Goal: Task Accomplishment & Management: Manage account settings

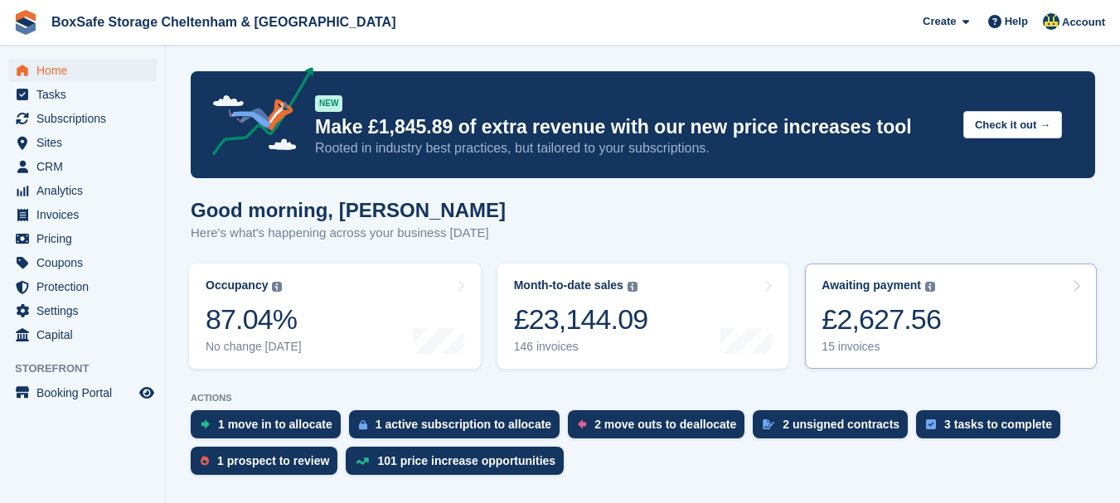
click at [846, 328] on div "£2,627.56" at bounding box center [881, 320] width 119 height 34
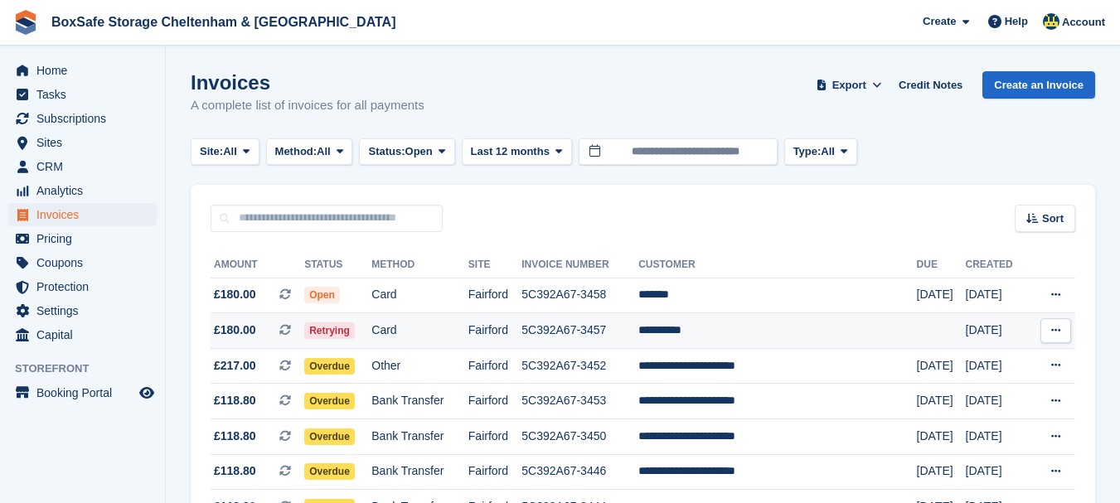
click at [724, 329] on td "**********" at bounding box center [778, 331] width 278 height 36
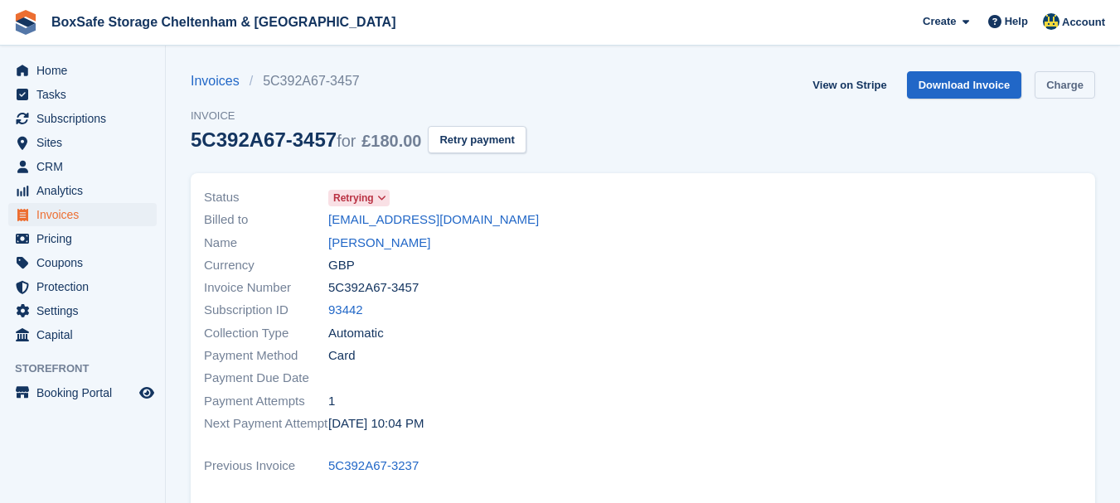
click at [1062, 95] on link "Charge" at bounding box center [1065, 84] width 61 height 27
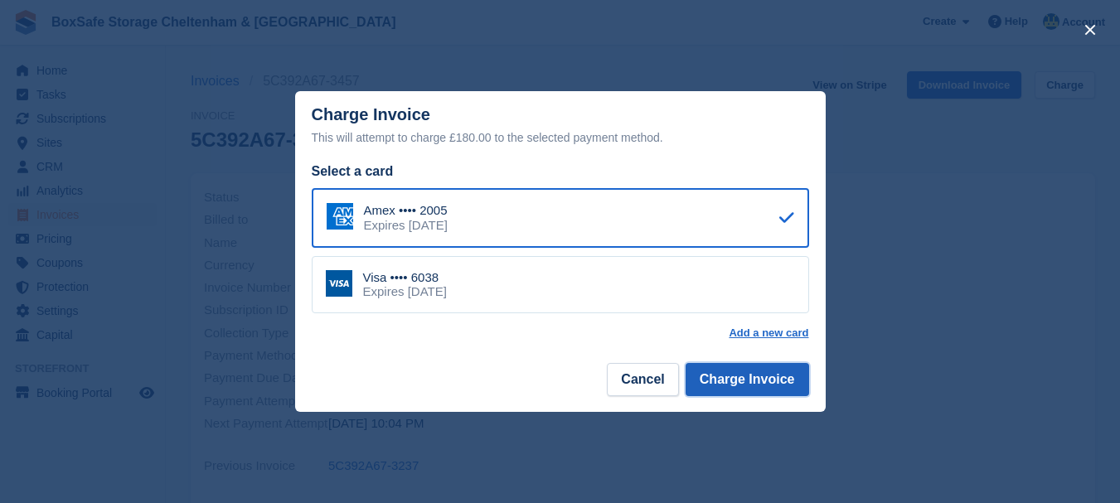
click at [769, 378] on button "Charge Invoice" at bounding box center [748, 379] width 124 height 33
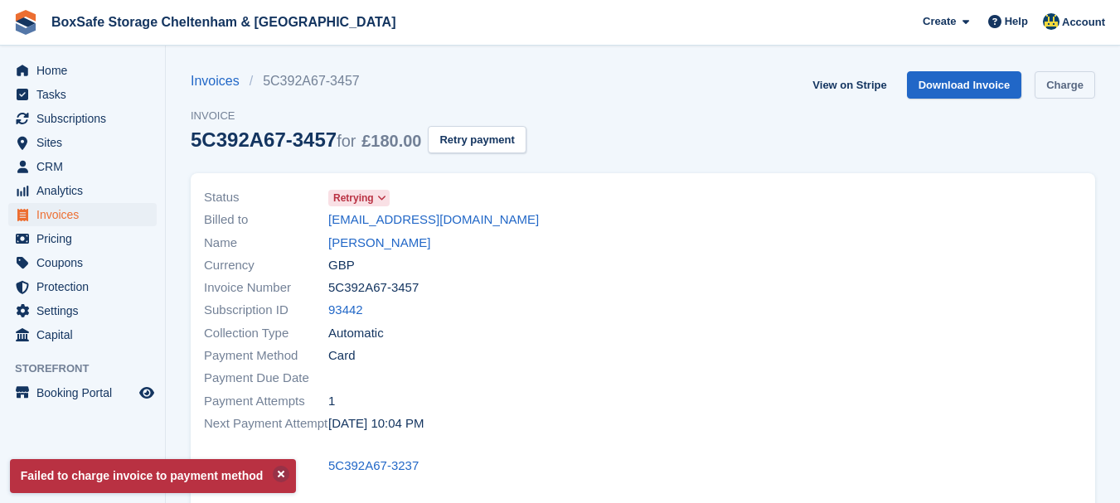
click at [1076, 85] on link "Charge" at bounding box center [1065, 84] width 61 height 27
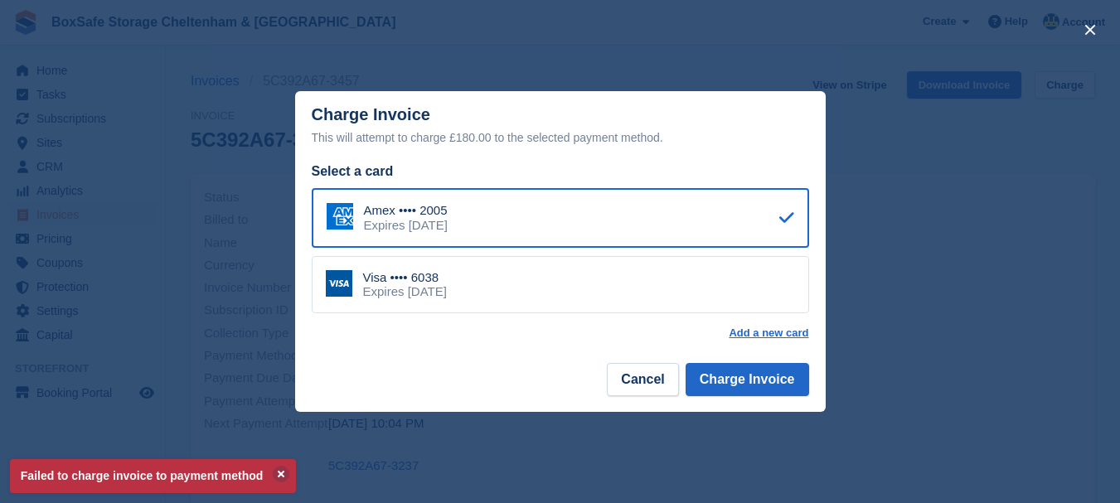
click at [760, 280] on div "Visa •••• 6038 Expires July 2026" at bounding box center [561, 285] width 498 height 58
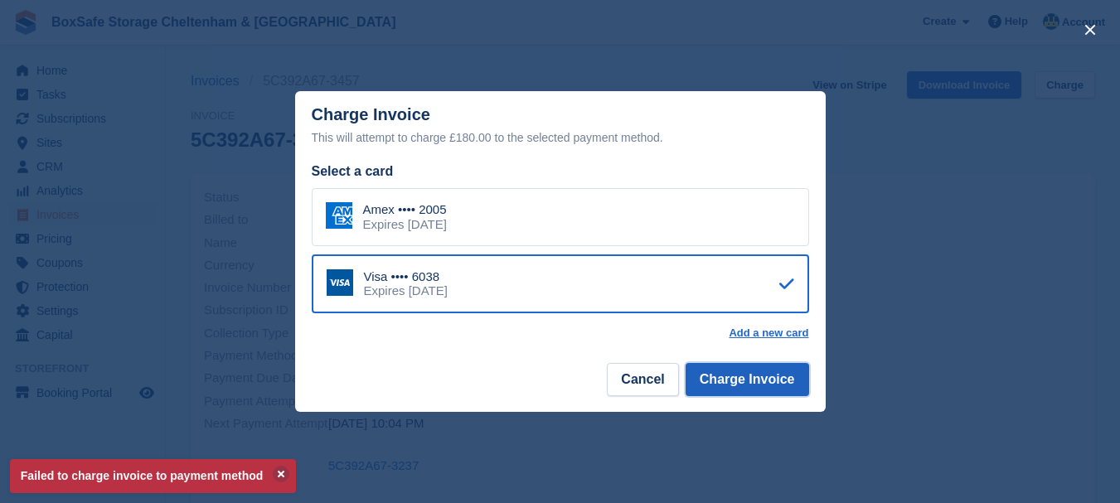
click at [762, 381] on button "Charge Invoice" at bounding box center [748, 379] width 124 height 33
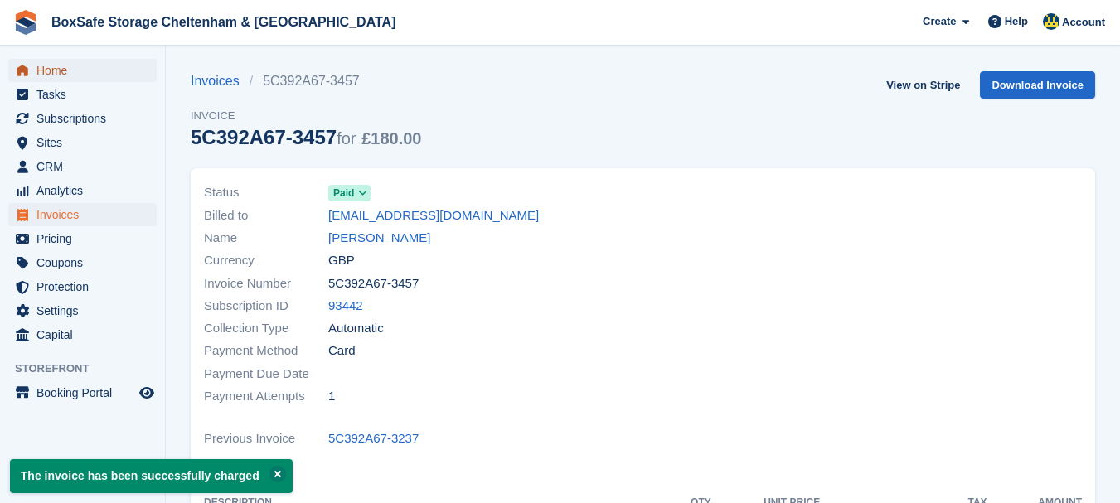
click at [72, 70] on span "Home" at bounding box center [86, 70] width 100 height 23
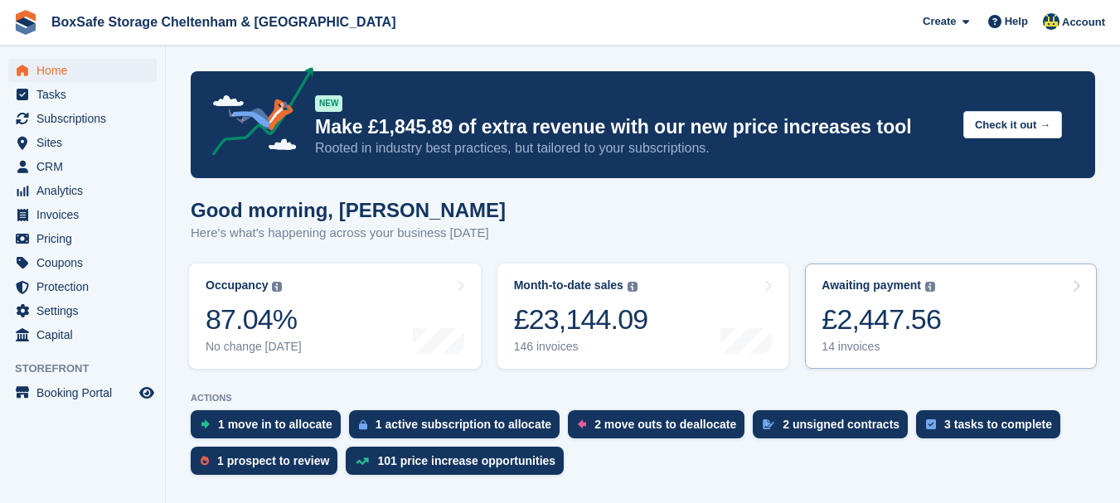
click at [923, 334] on div "£2,447.56" at bounding box center [881, 320] width 119 height 34
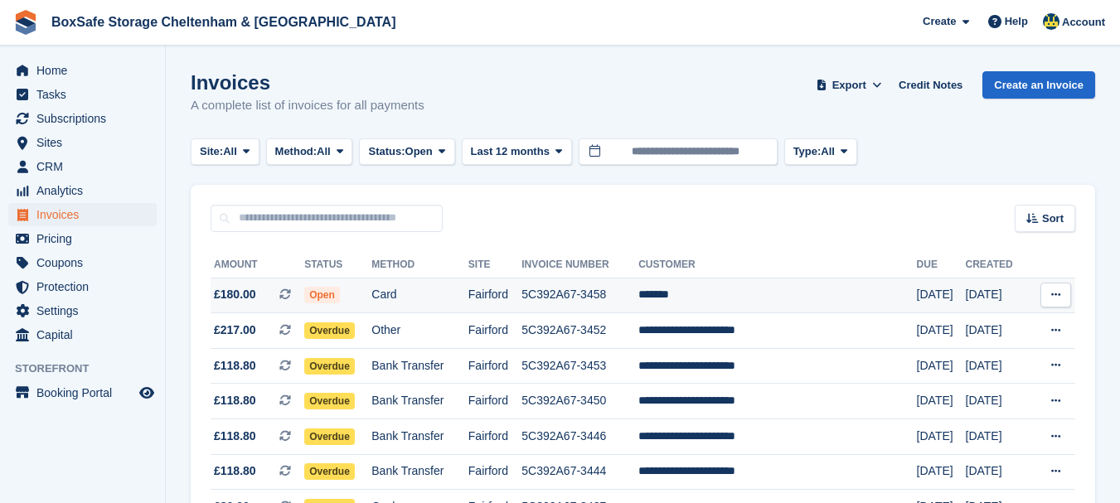
click at [718, 295] on td "*******" at bounding box center [778, 296] width 278 height 36
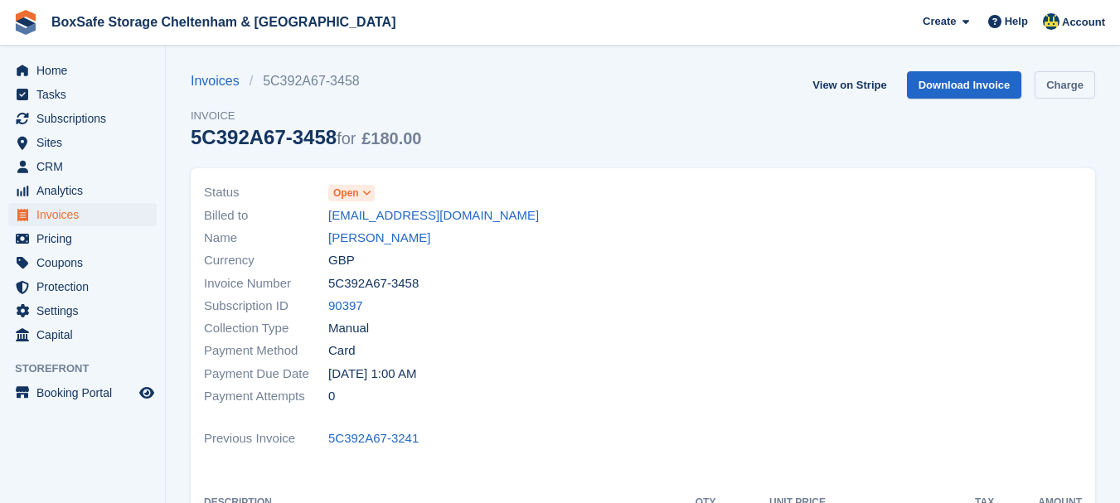
click at [1066, 90] on link "Charge" at bounding box center [1065, 84] width 61 height 27
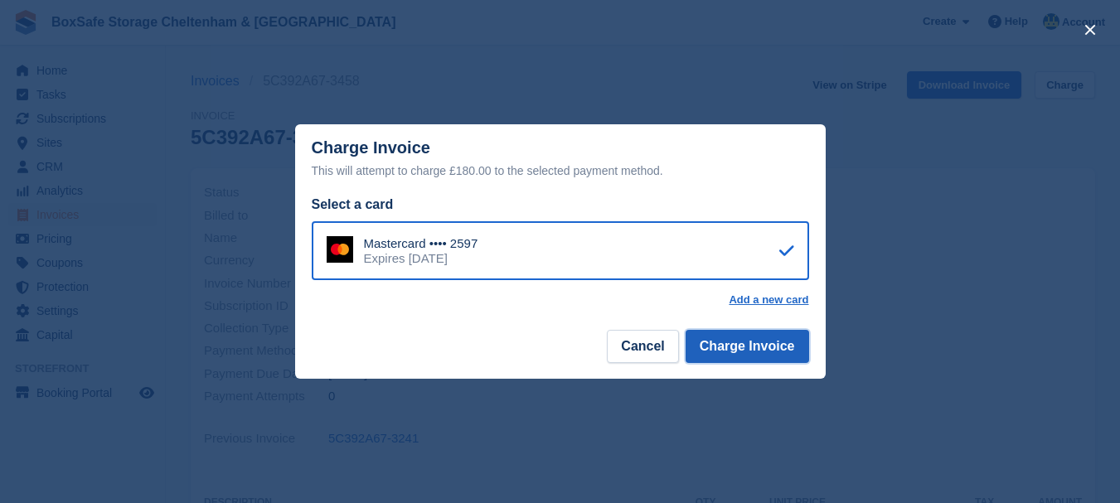
click at [764, 352] on button "Charge Invoice" at bounding box center [748, 346] width 124 height 33
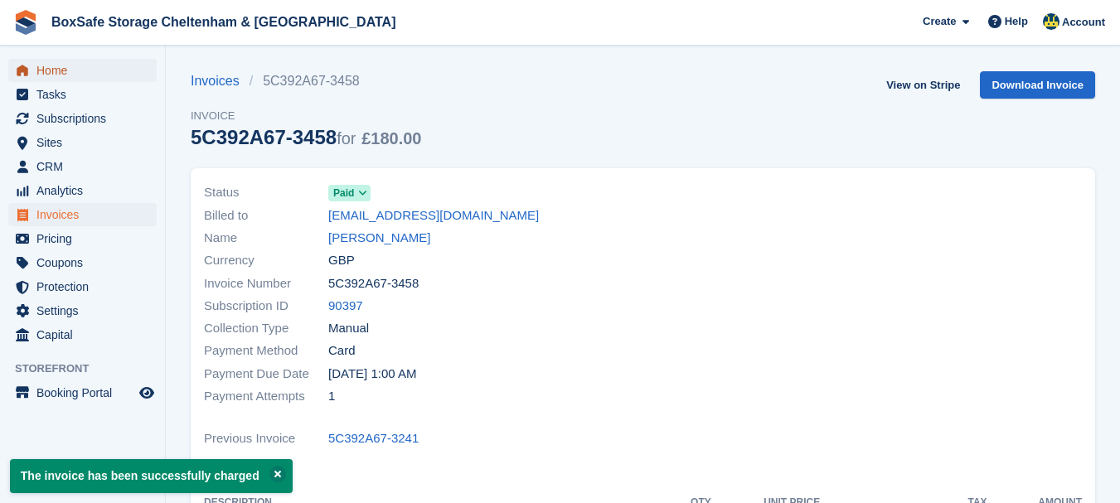
click at [51, 71] on span "Home" at bounding box center [86, 70] width 100 height 23
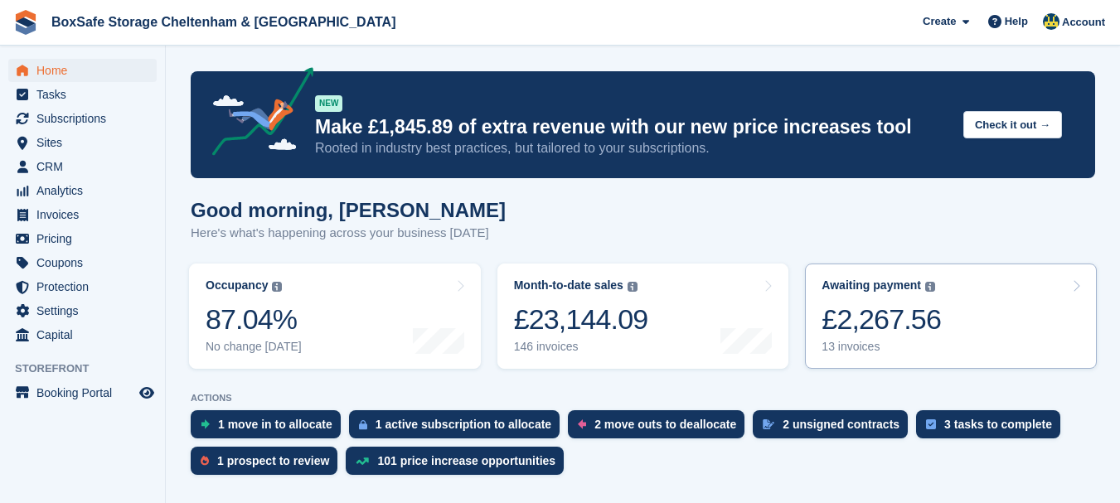
click at [900, 334] on div "£2,267.56" at bounding box center [881, 320] width 119 height 34
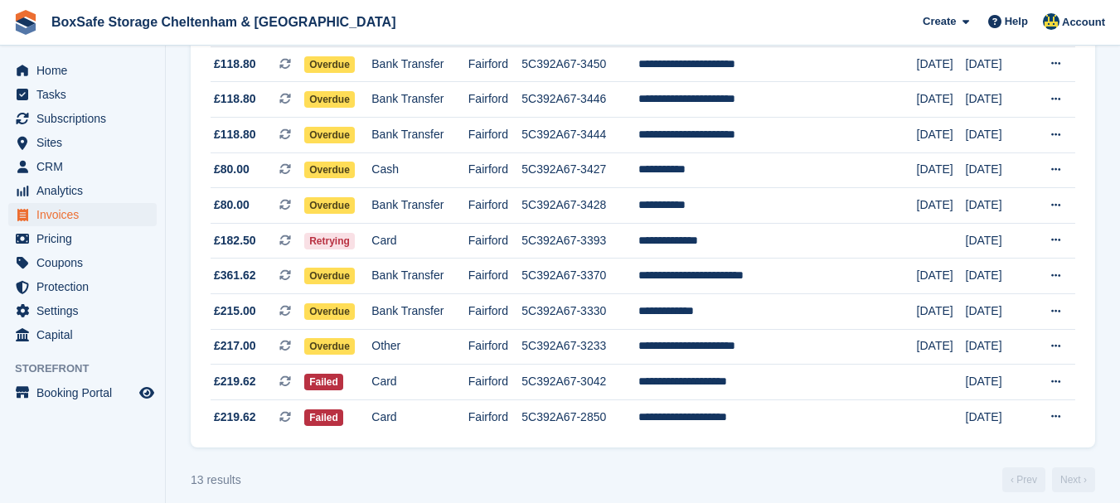
scroll to position [306, 0]
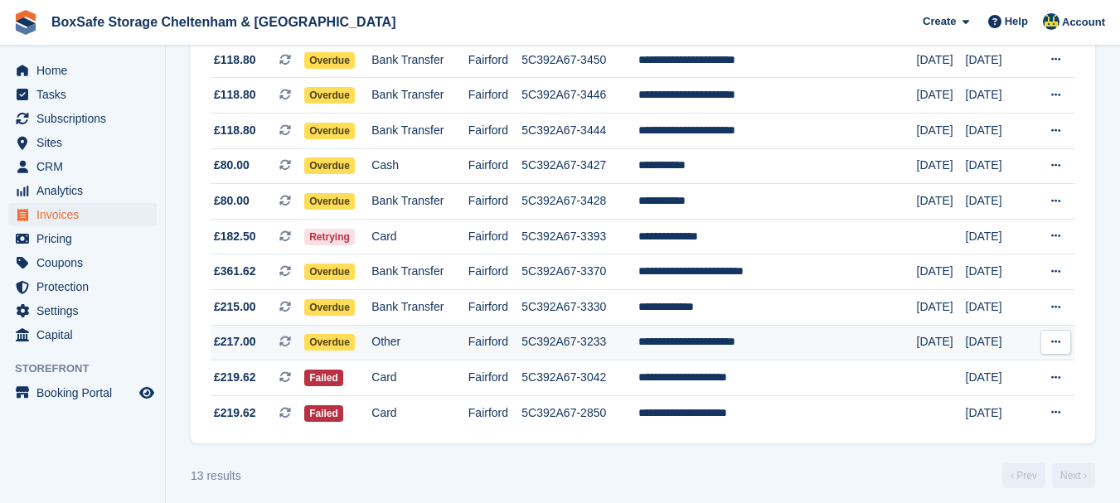
click at [917, 333] on td "22 Jul" at bounding box center [941, 343] width 49 height 36
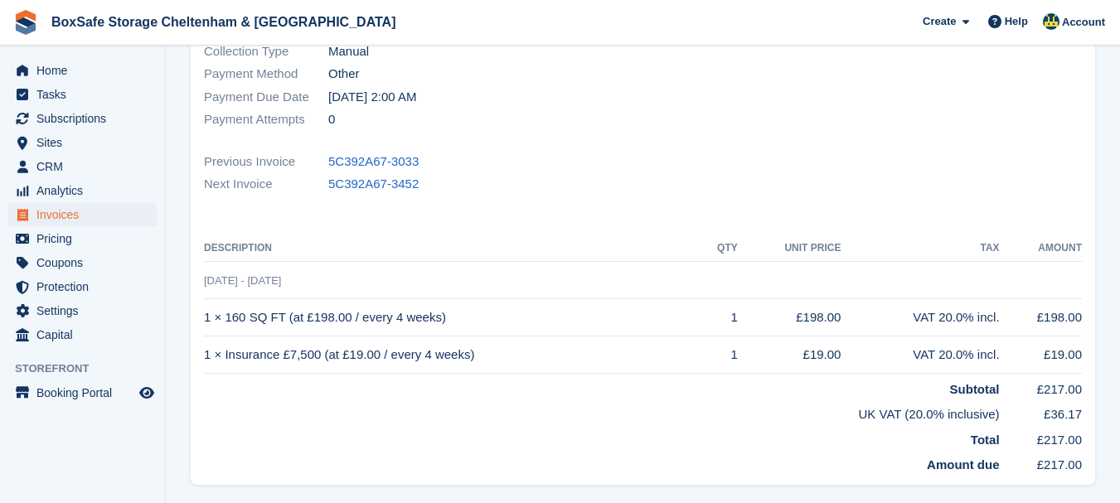
scroll to position [320, 0]
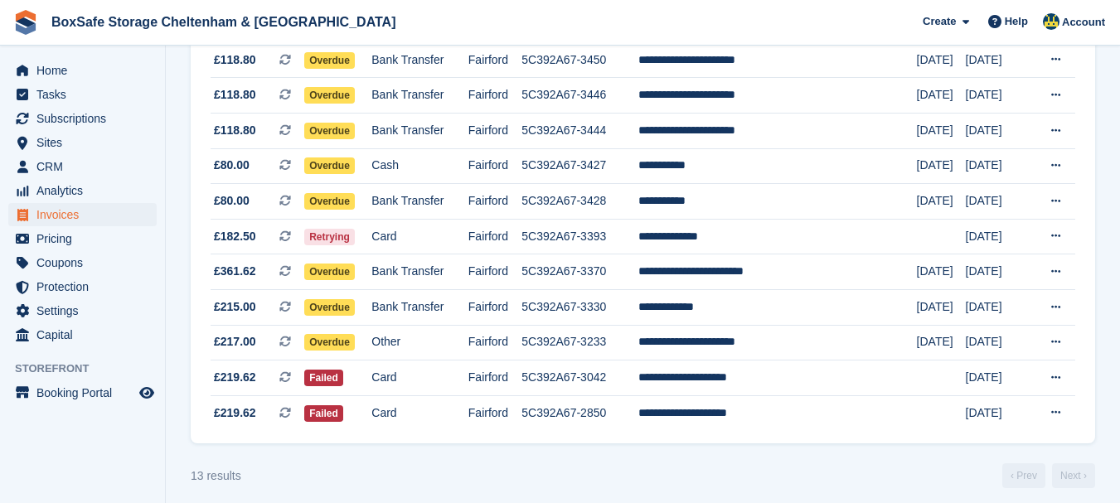
scroll to position [147, 0]
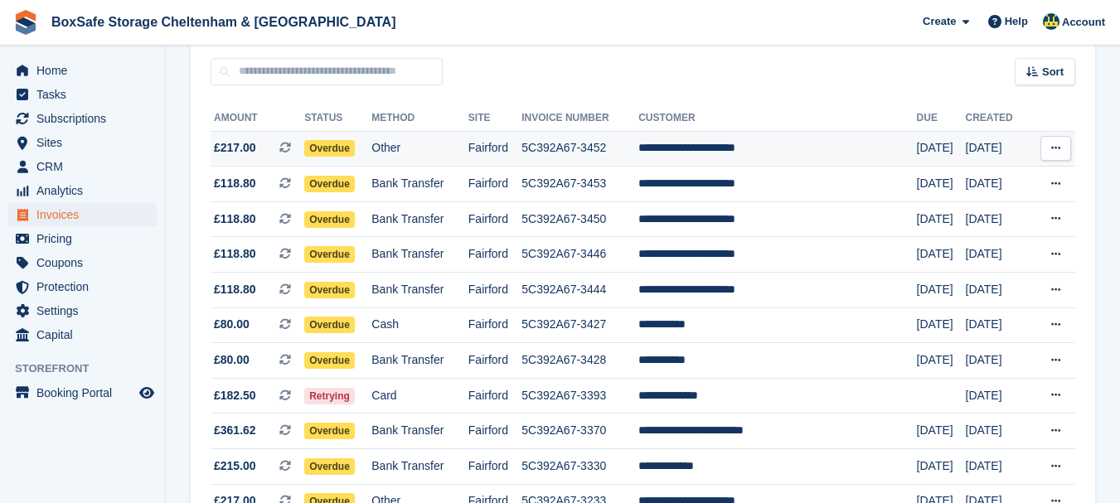
click at [791, 151] on td "**********" at bounding box center [778, 149] width 278 height 36
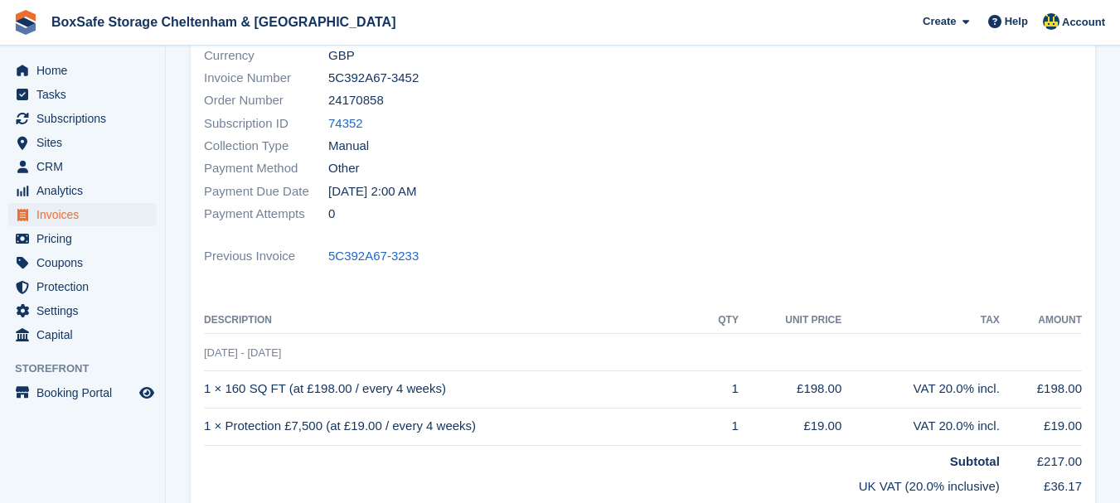
scroll to position [233, 0]
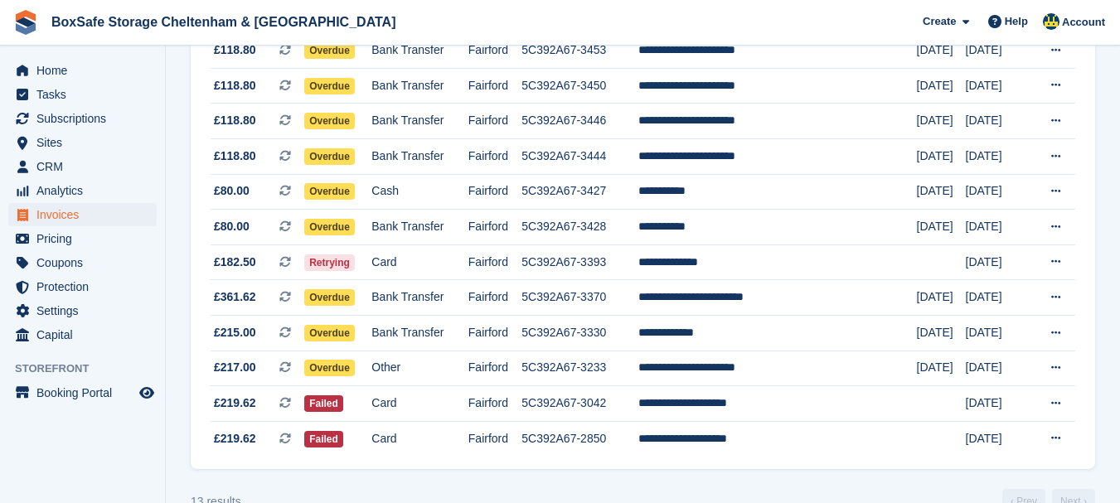
scroll to position [278, 0]
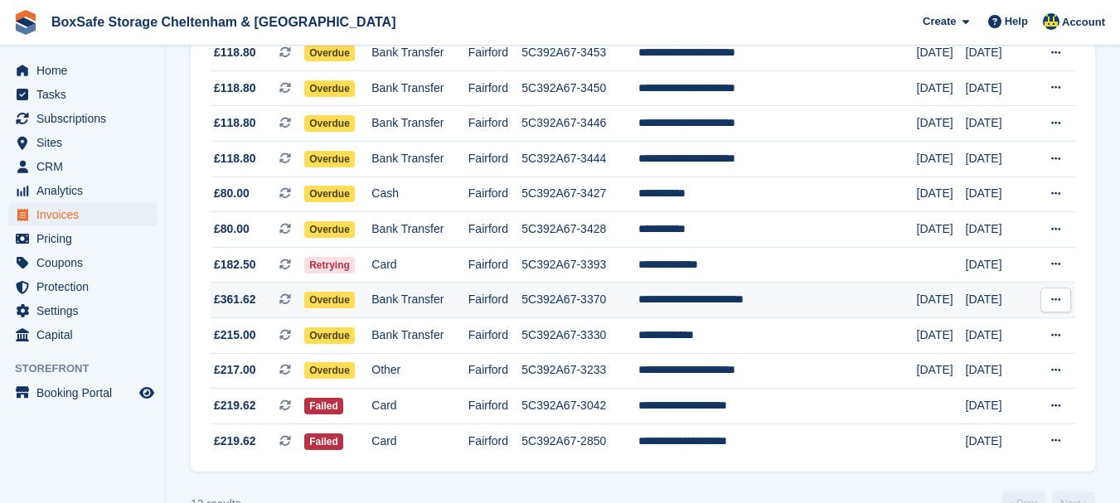
click at [896, 299] on td "**********" at bounding box center [778, 301] width 278 height 36
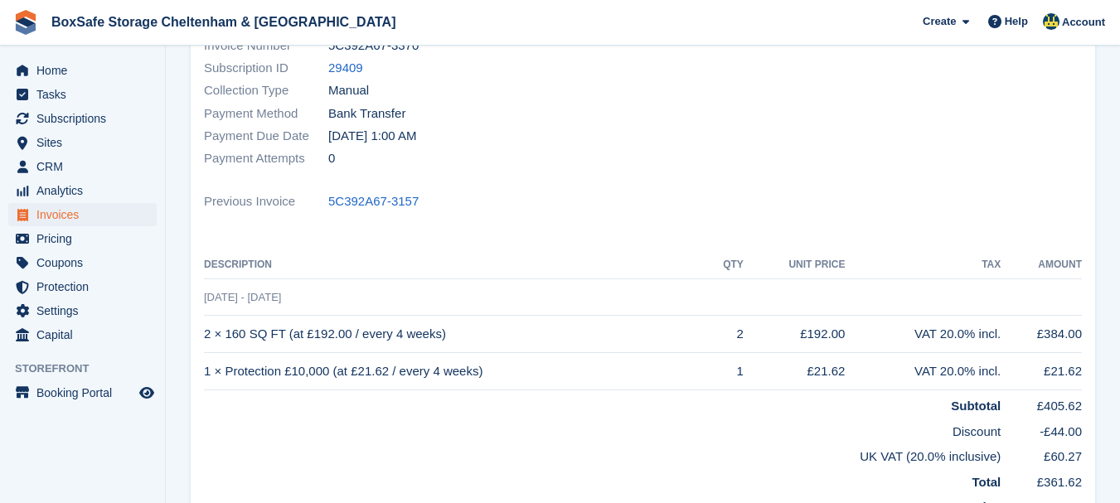
scroll to position [268, 0]
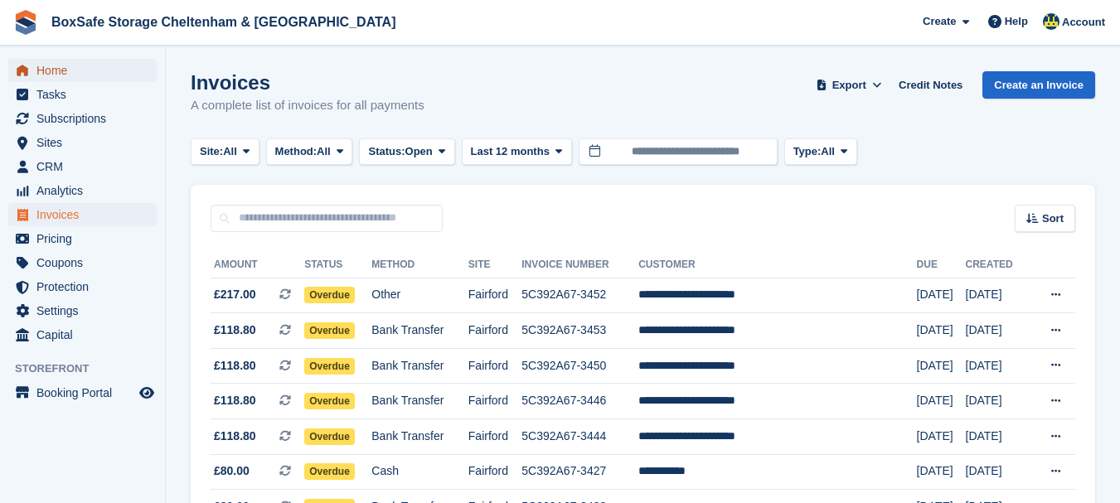
click at [90, 70] on span "Home" at bounding box center [86, 70] width 100 height 23
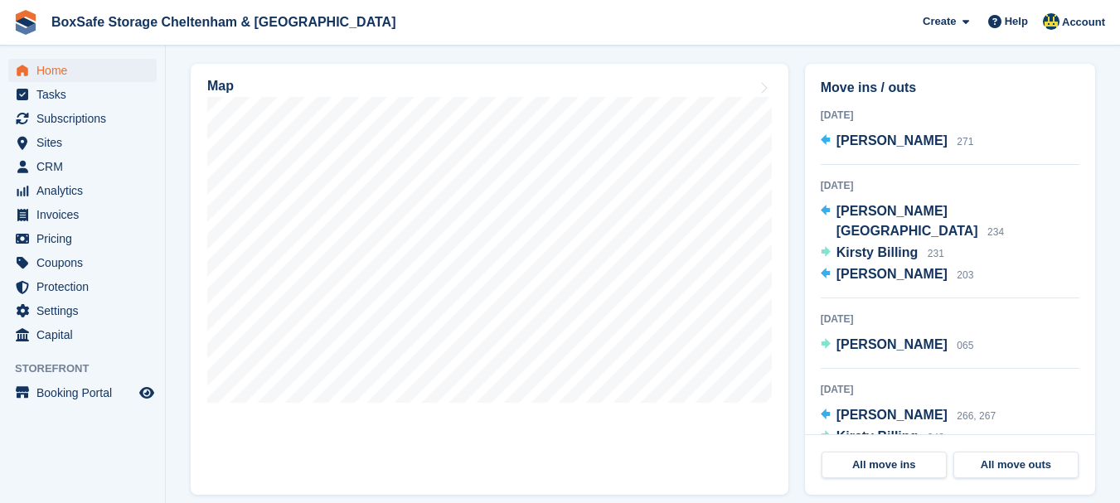
scroll to position [520, 0]
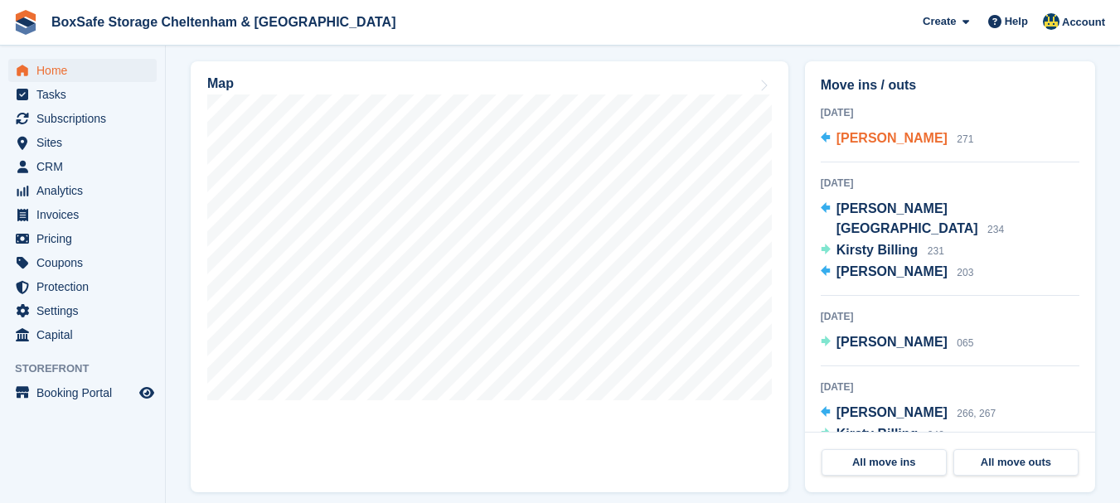
click at [849, 143] on span "Paula Barron" at bounding box center [892, 138] width 111 height 14
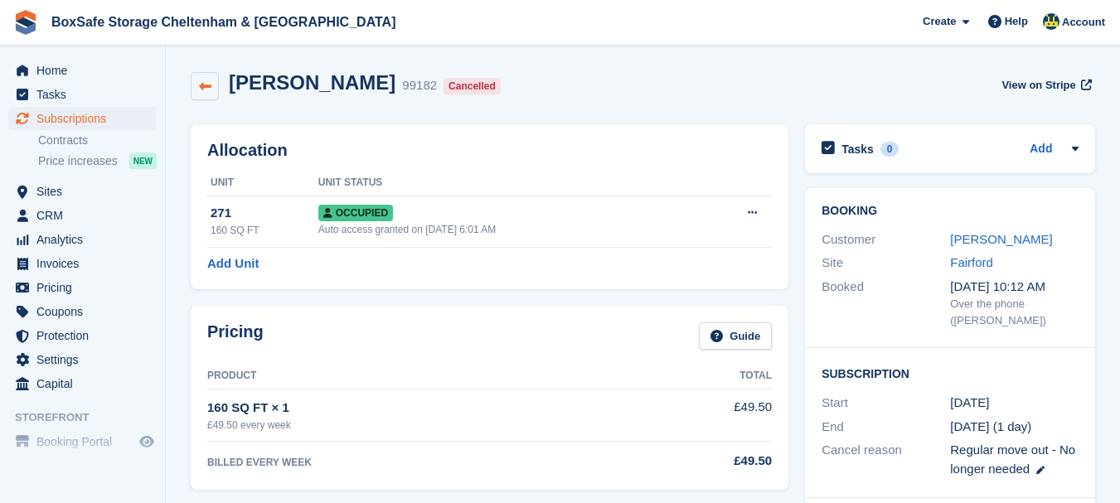
click at [205, 85] on icon at bounding box center [205, 86] width 12 height 12
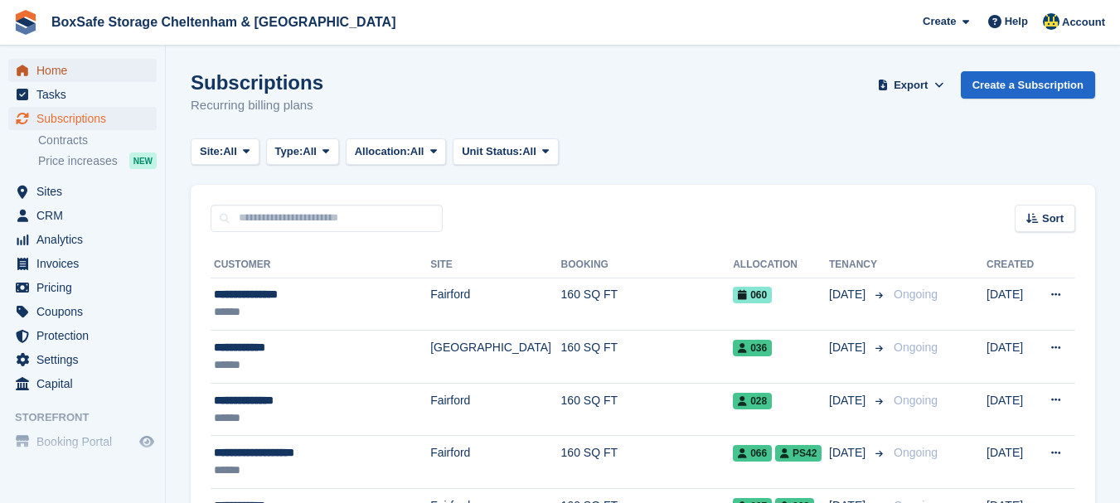
click at [48, 66] on span "Home" at bounding box center [86, 70] width 100 height 23
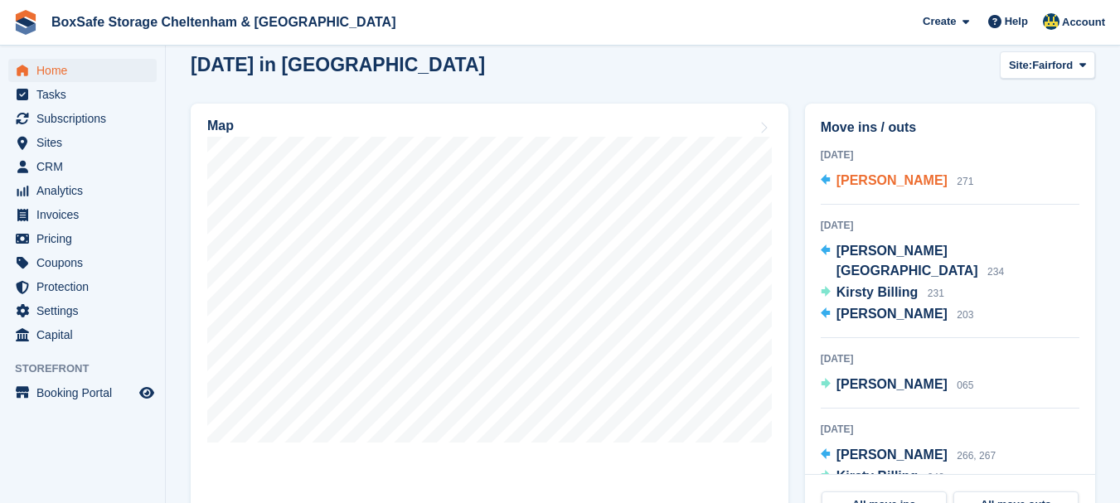
click at [876, 182] on span "[PERSON_NAME]" at bounding box center [892, 180] width 111 height 14
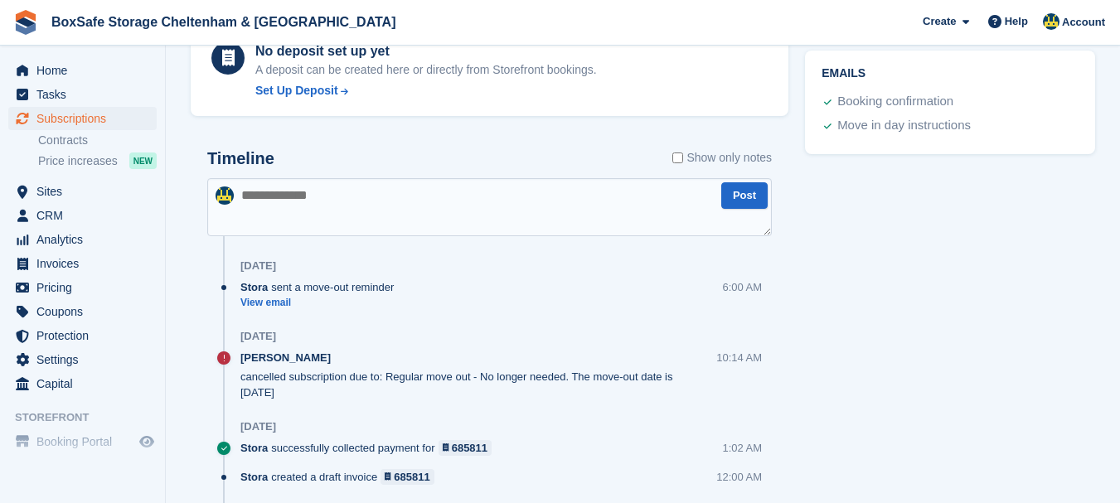
scroll to position [3, 0]
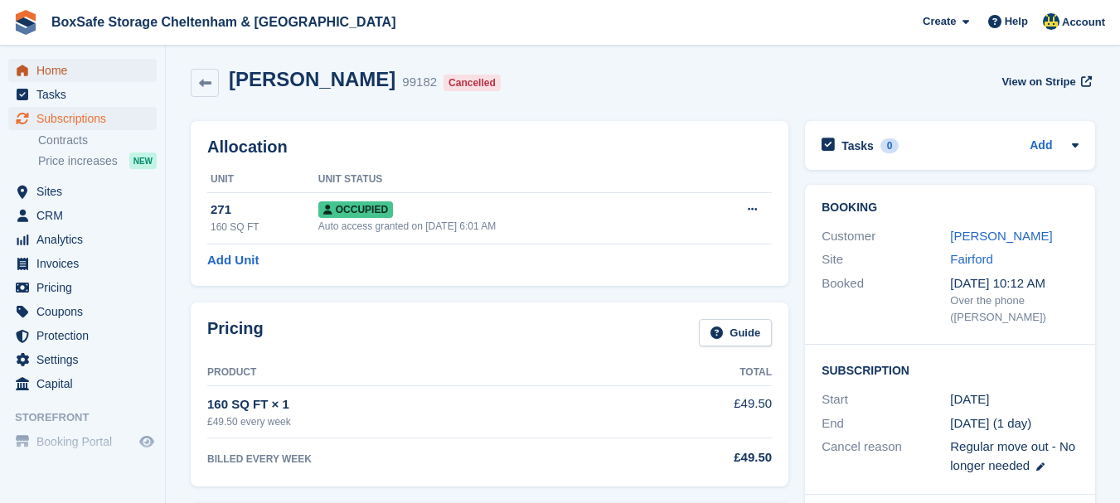
click at [52, 61] on span "Home" at bounding box center [86, 70] width 100 height 23
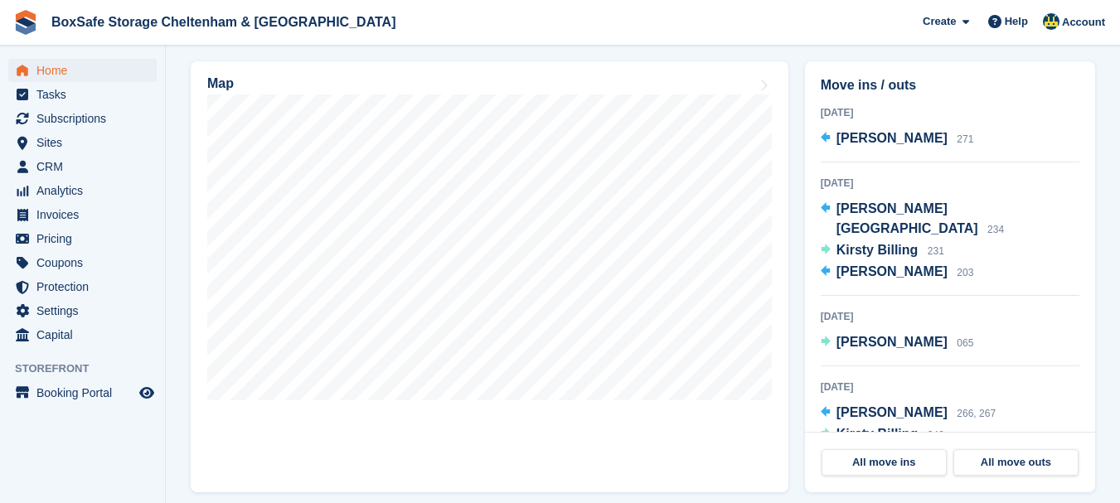
scroll to position [529, 0]
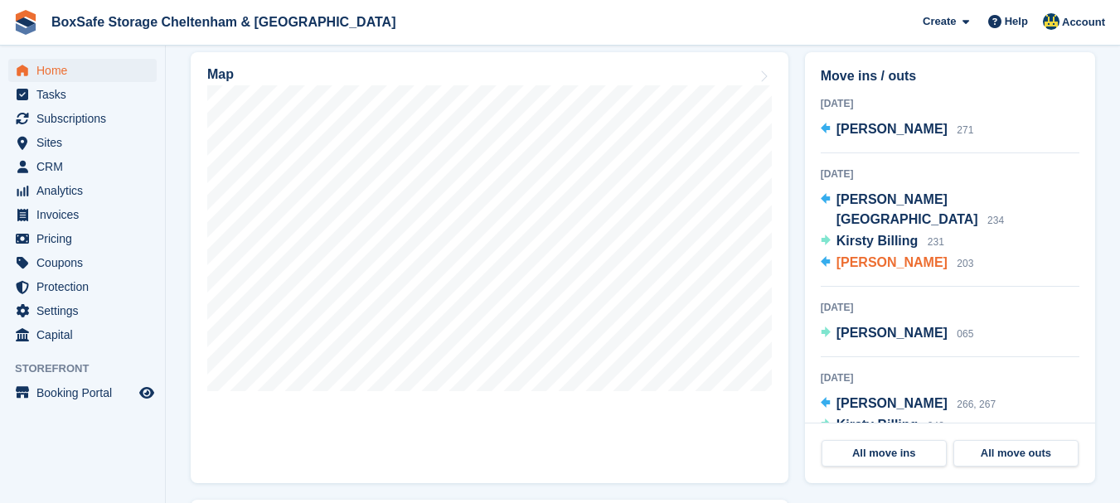
click at [887, 255] on span "[PERSON_NAME]" at bounding box center [892, 262] width 111 height 14
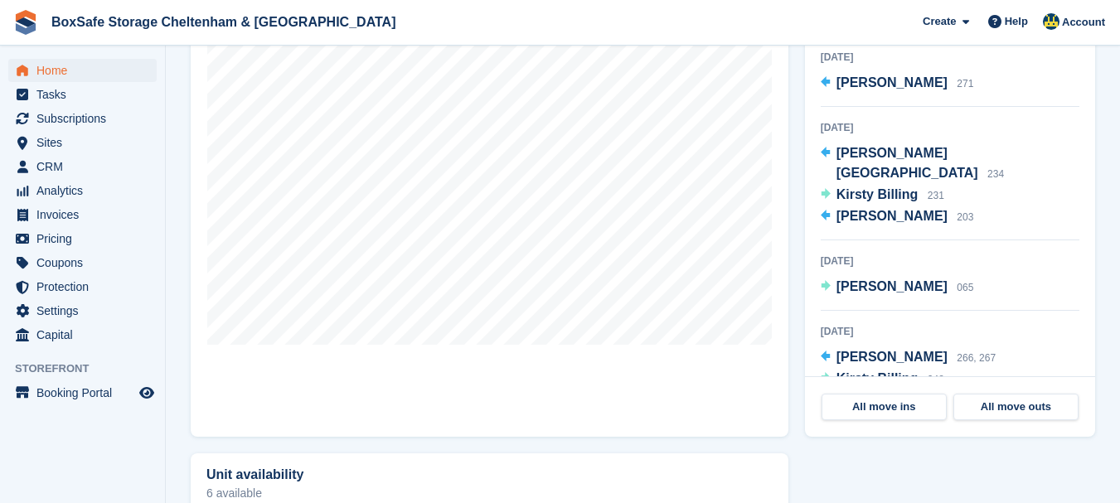
scroll to position [579, 0]
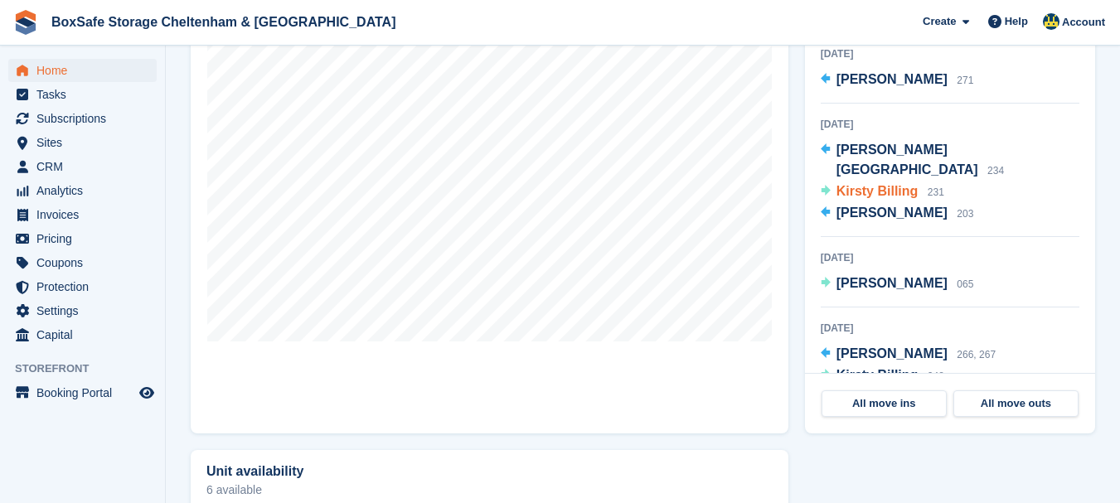
click at [869, 184] on span "Kirsty Billing" at bounding box center [878, 191] width 82 height 14
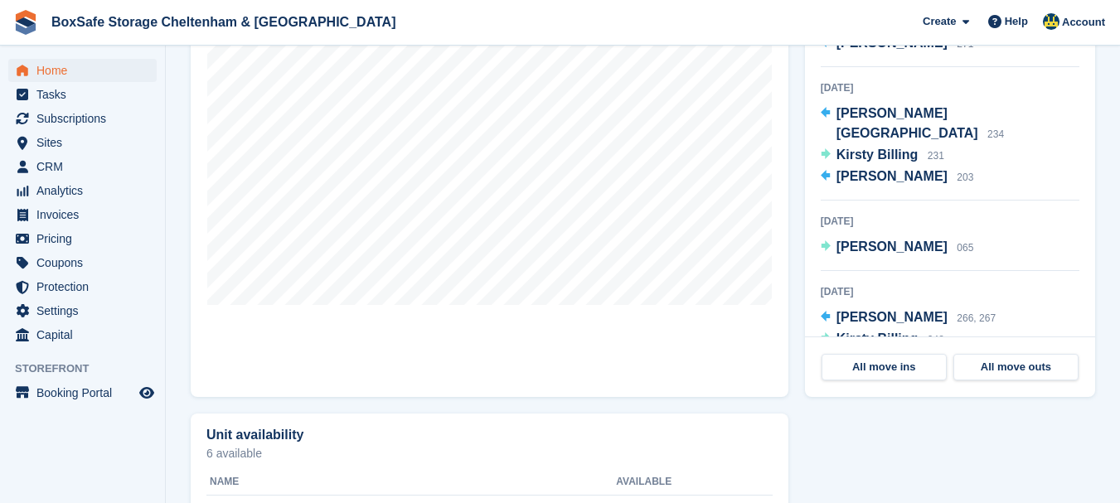
scroll to position [621, 0]
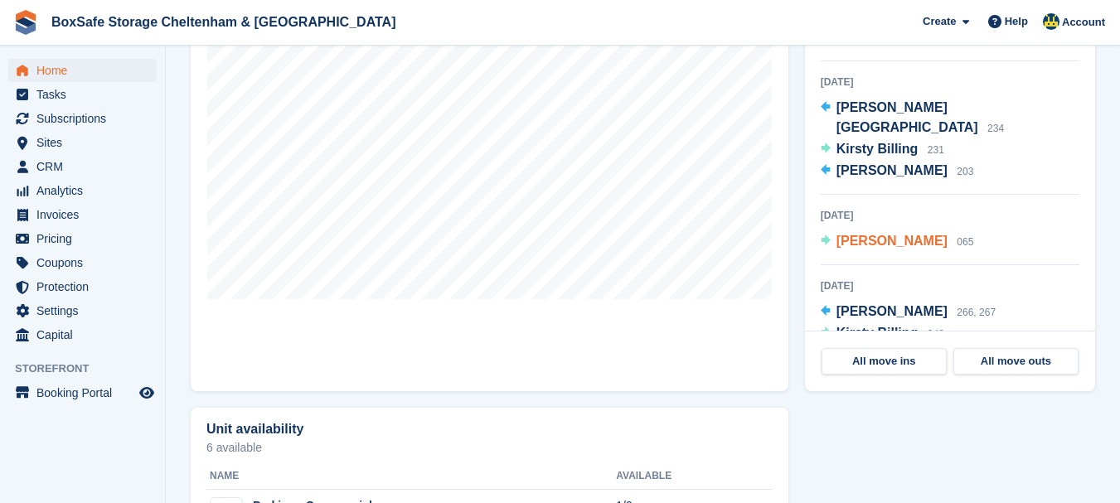
click at [854, 234] on span "[PERSON_NAME]" at bounding box center [892, 241] width 111 height 14
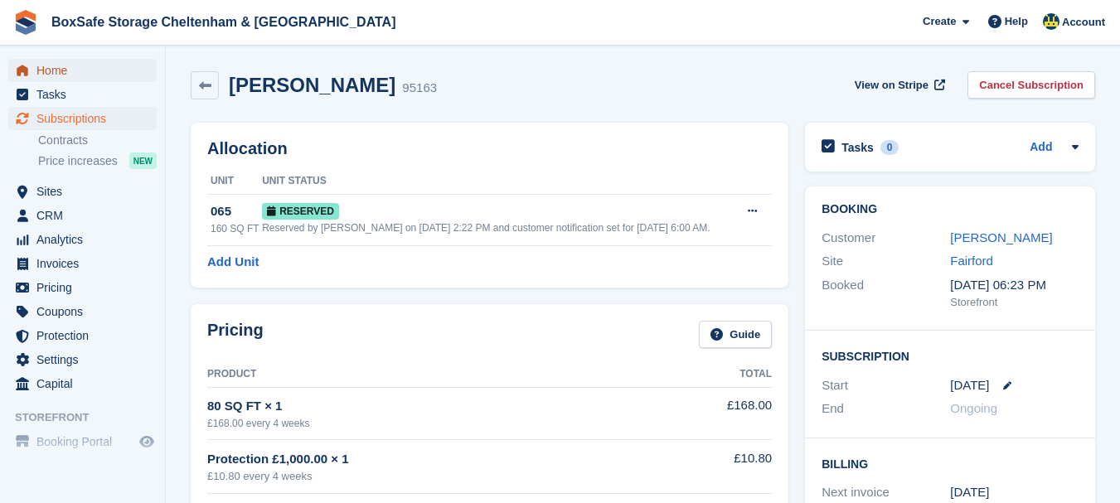
click at [91, 65] on span "Home" at bounding box center [86, 70] width 100 height 23
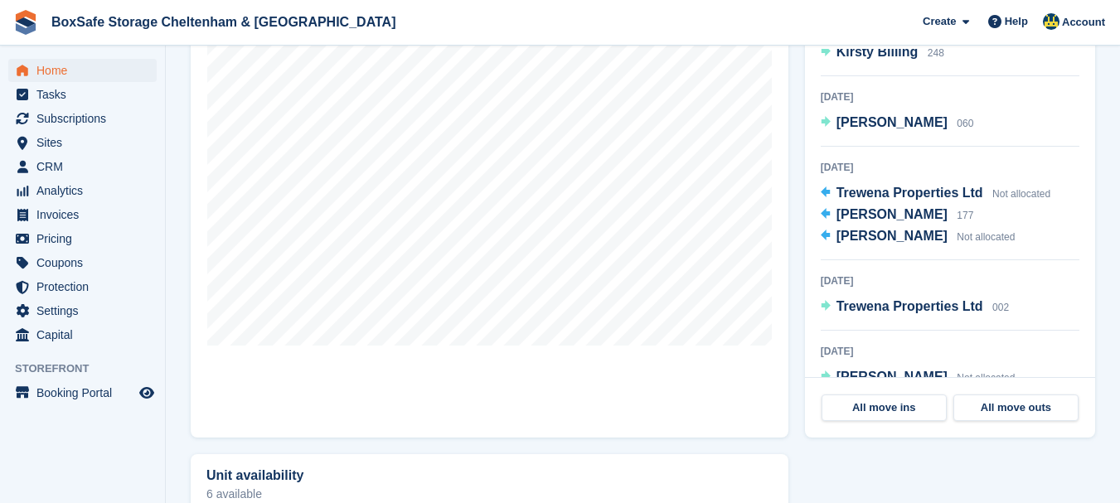
scroll to position [331, 0]
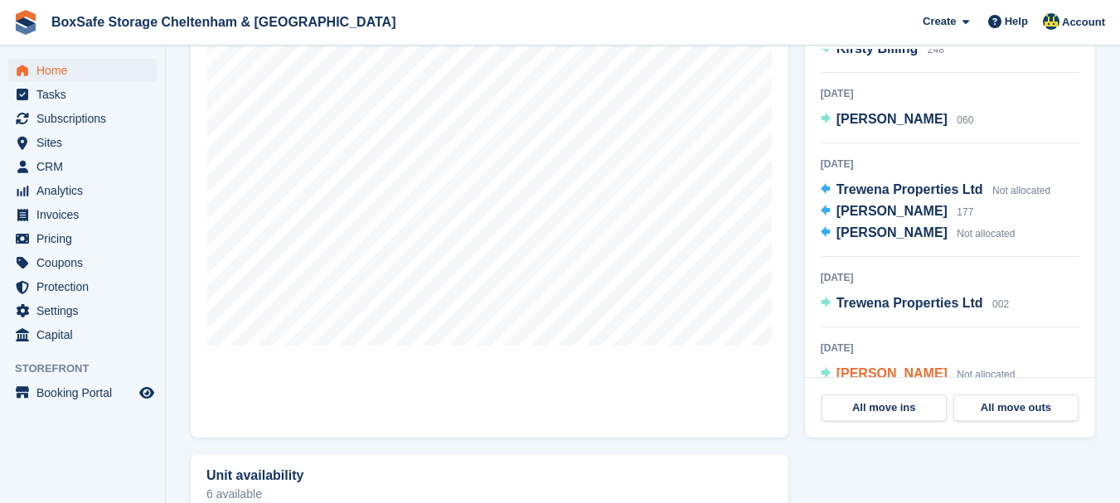
click at [867, 367] on span "[PERSON_NAME]" at bounding box center [892, 374] width 111 height 14
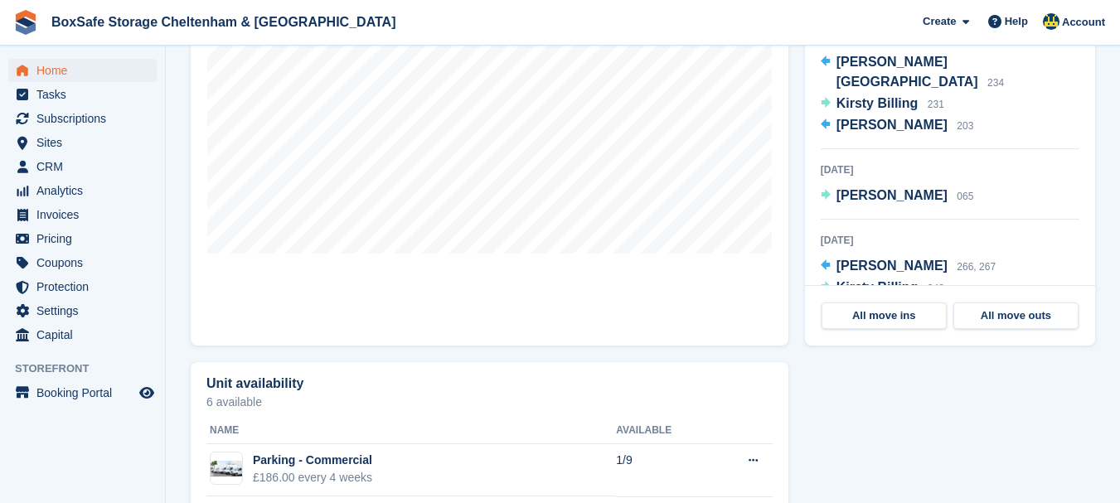
scroll to position [682, 0]
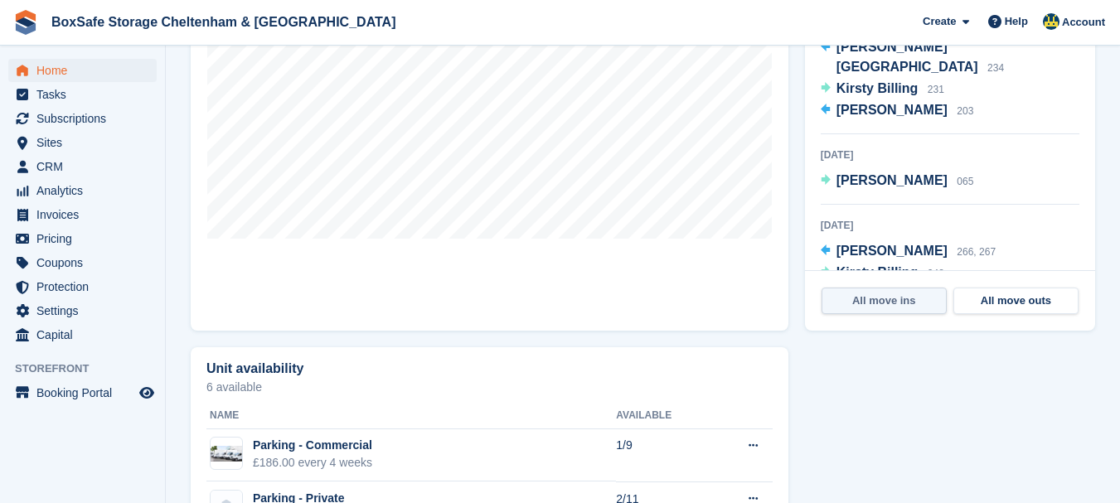
click at [938, 294] on link "All move ins" at bounding box center [884, 301] width 125 height 27
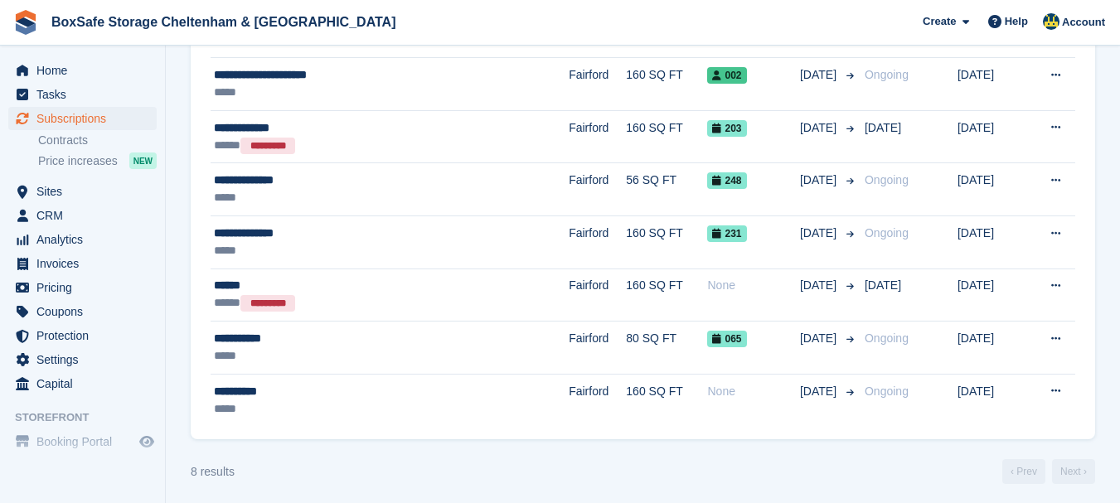
scroll to position [279, 0]
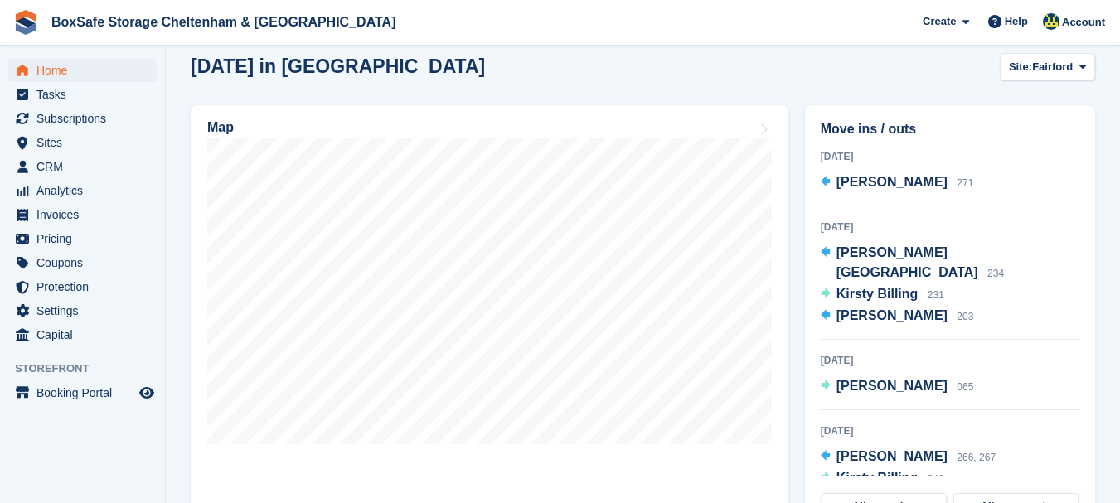
scroll to position [500, 0]
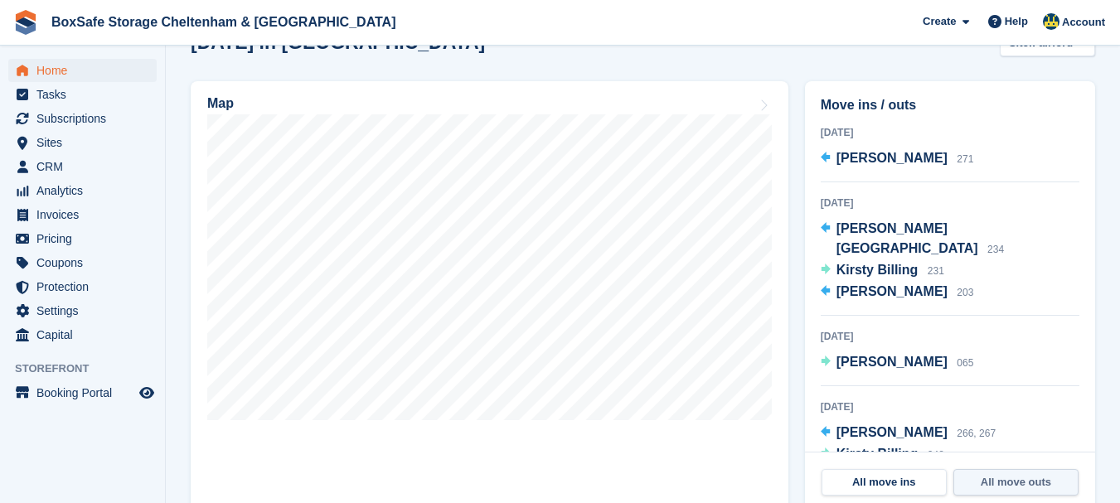
click at [1046, 492] on link "All move outs" at bounding box center [1016, 482] width 125 height 27
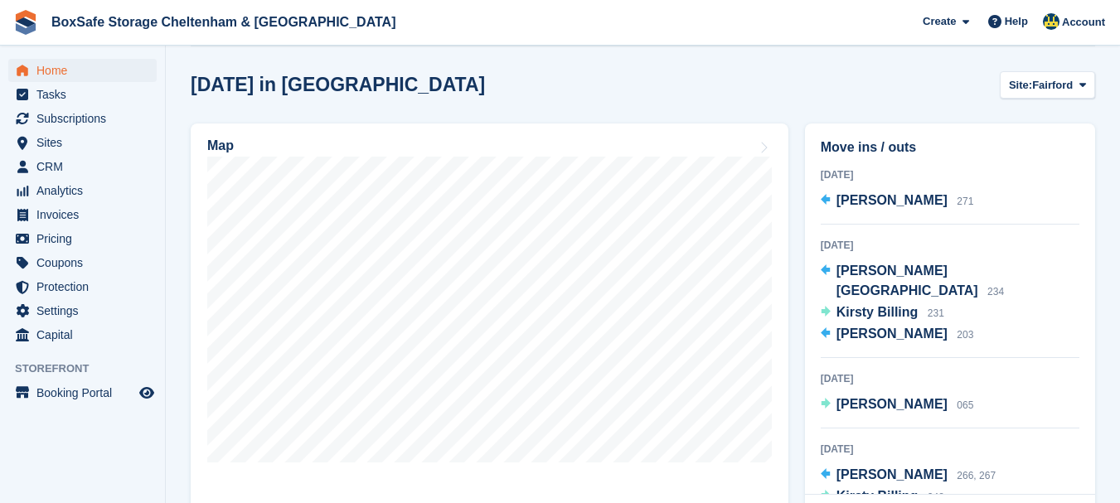
scroll to position [467, 0]
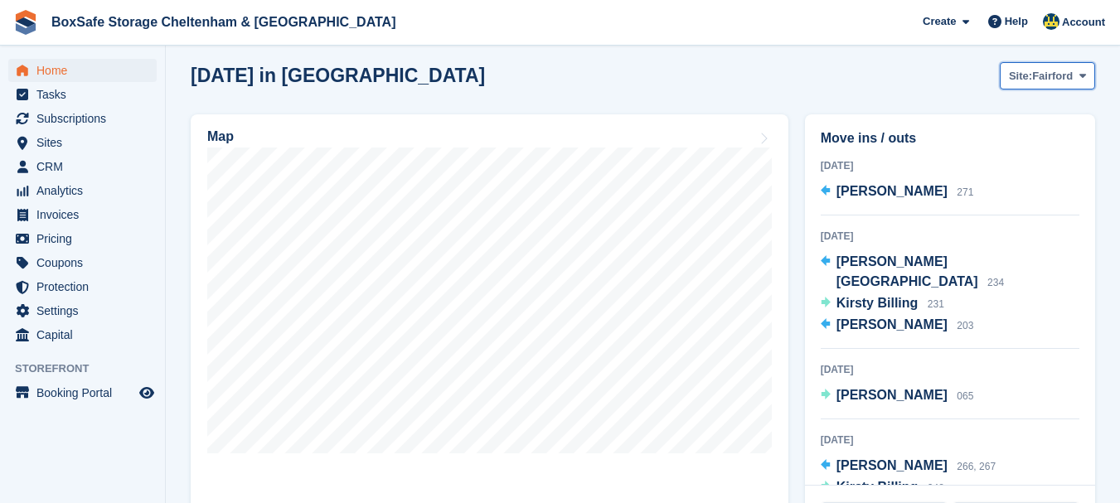
click at [1062, 73] on span "Fairford" at bounding box center [1052, 76] width 41 height 17
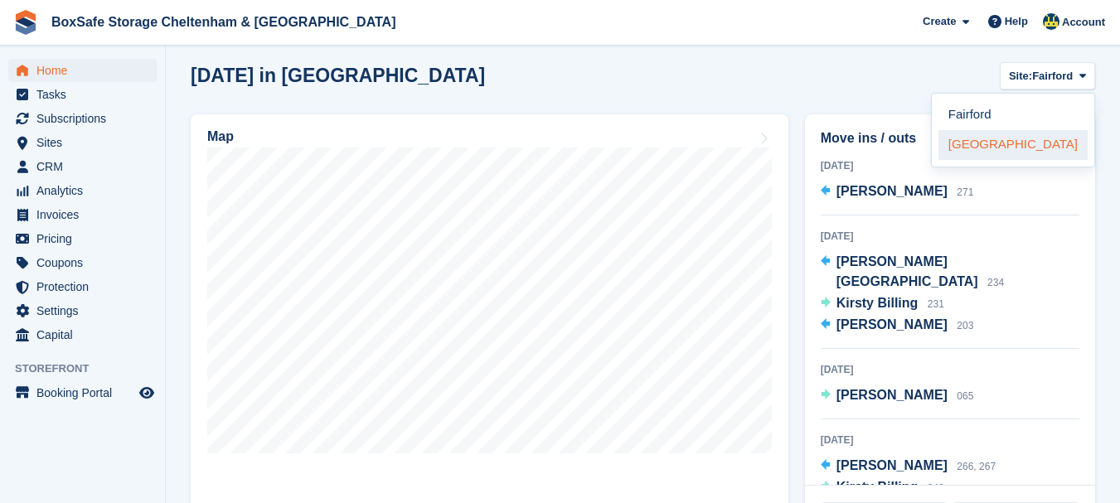
click at [1032, 148] on link "[GEOGRAPHIC_DATA]" at bounding box center [1013, 145] width 149 height 30
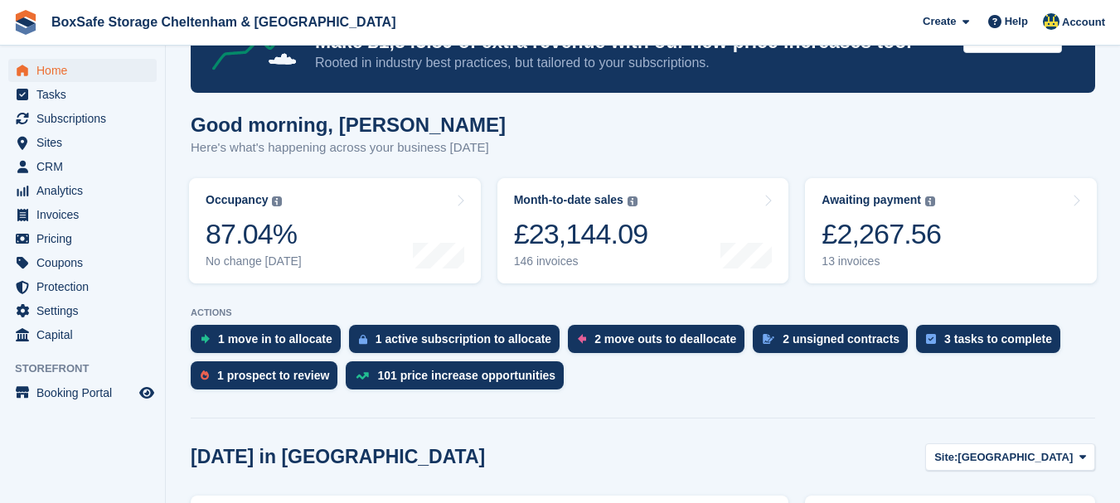
scroll to position [77, 0]
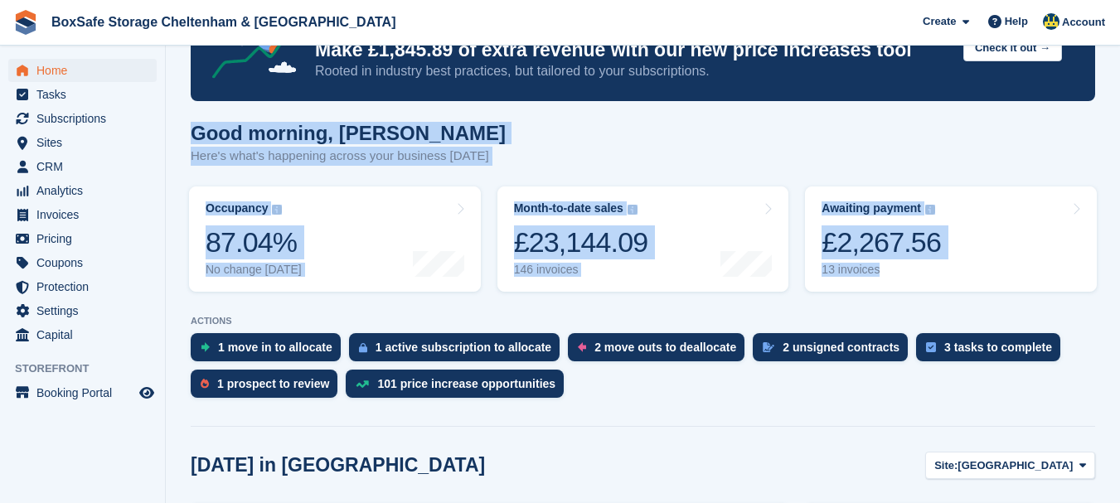
drag, startPoint x: 1118, startPoint y: 98, endPoint x: 1132, endPoint y: 204, distance: 107.1
click at [1120, 204] on html "BoxSafe Storage Cheltenham & Fairford Create Subscription Invoice Contact Deal …" at bounding box center [560, 174] width 1120 height 503
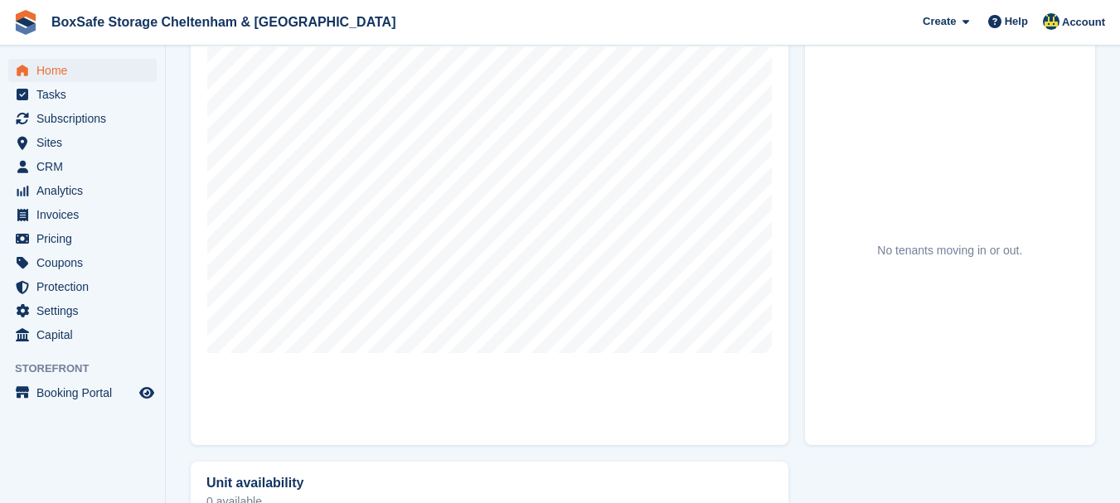
scroll to position [162, 0]
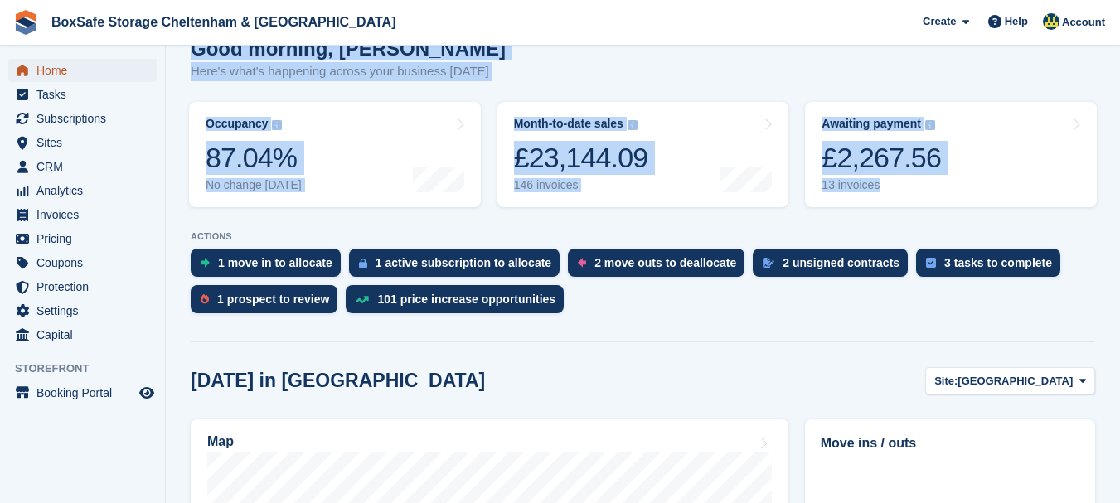
click at [58, 72] on span "Home" at bounding box center [86, 70] width 100 height 23
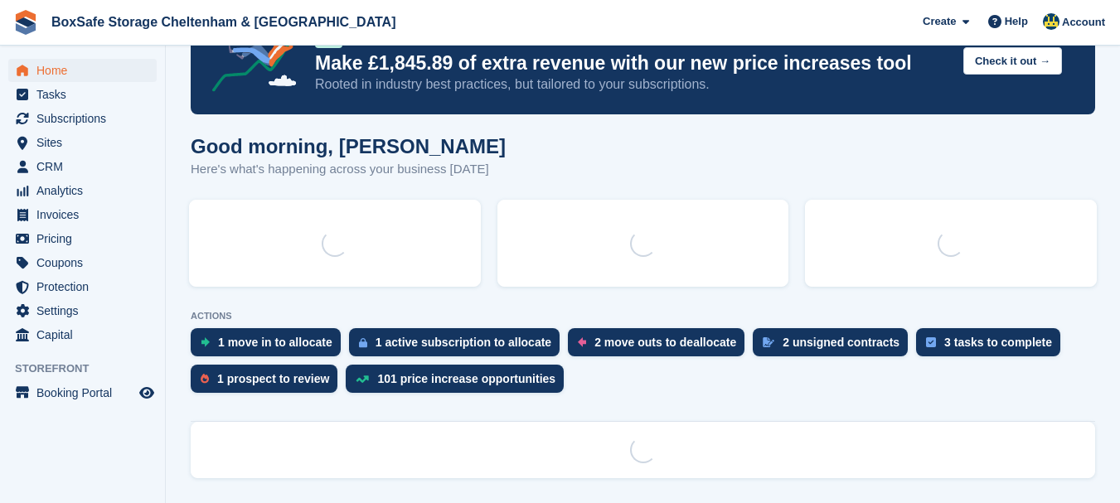
scroll to position [0, 0]
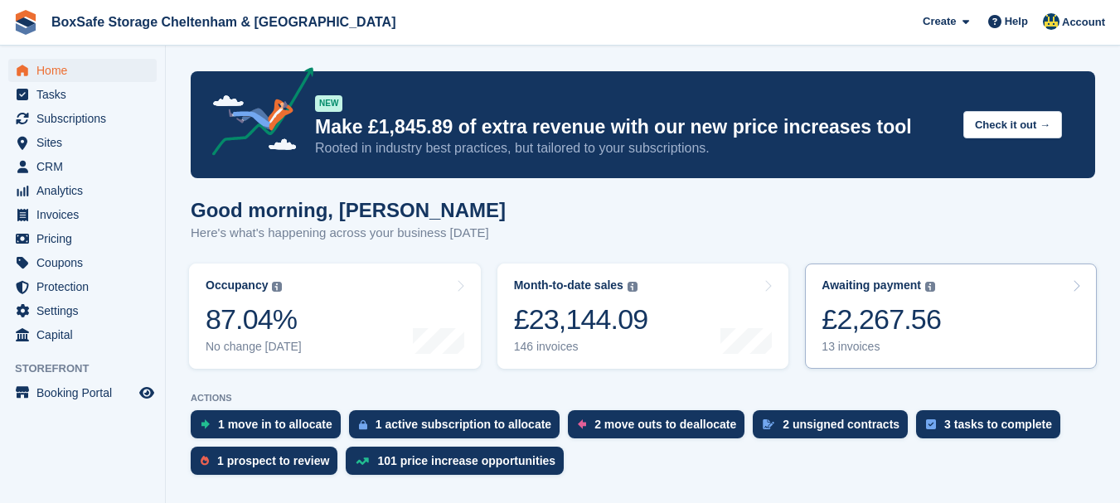
click at [941, 311] on link "Awaiting payment The total outstanding balance on all open invoices. £2,267.56 …" at bounding box center [951, 316] width 292 height 105
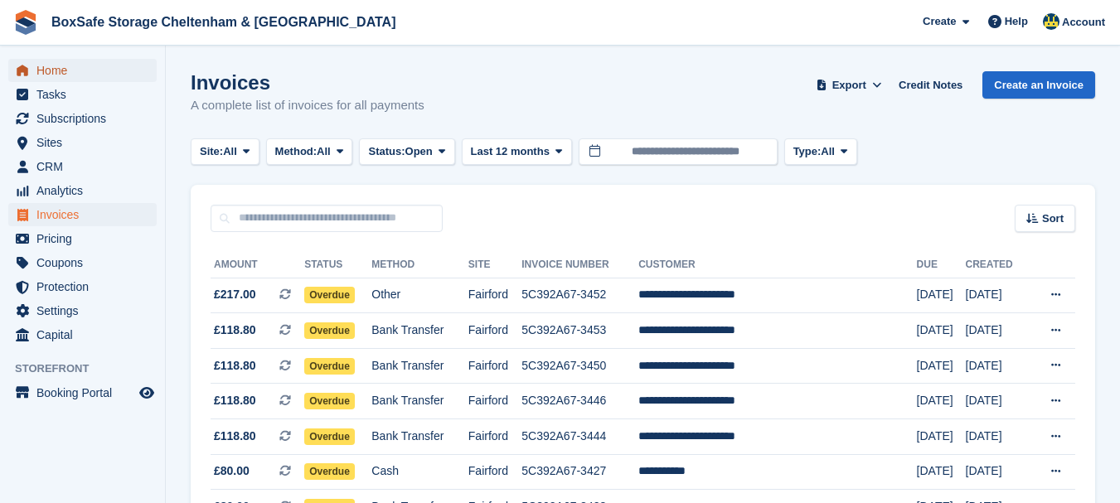
click at [50, 69] on span "Home" at bounding box center [86, 70] width 100 height 23
